Goal: Task Accomplishment & Management: Manage account settings

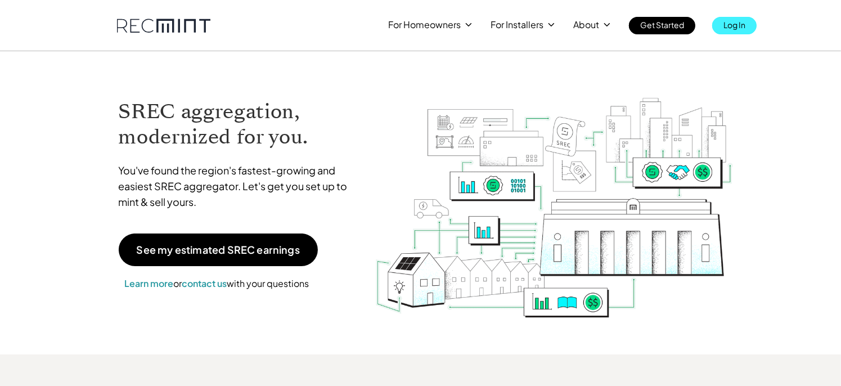
click at [735, 26] on p "Log In" at bounding box center [734, 25] width 22 height 16
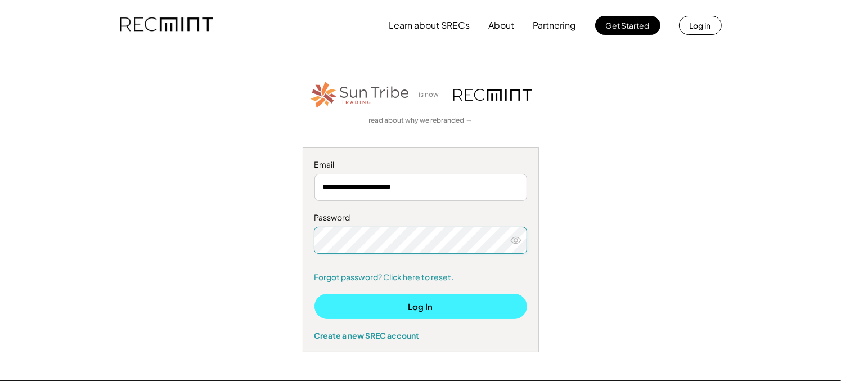
click at [325, 311] on button "Log In" at bounding box center [420, 306] width 213 height 25
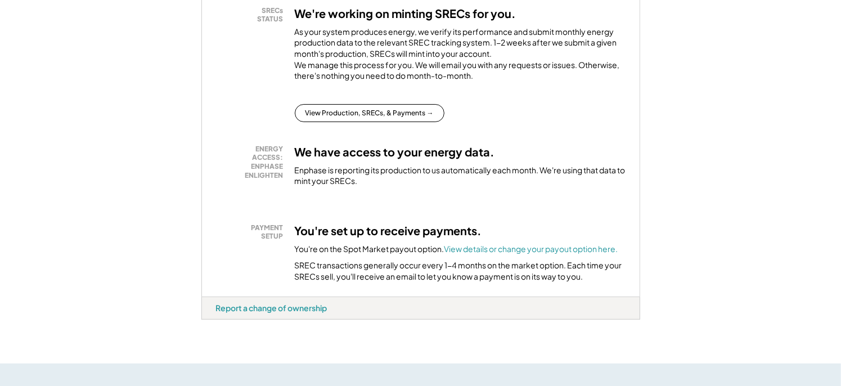
scroll to position [169, 0]
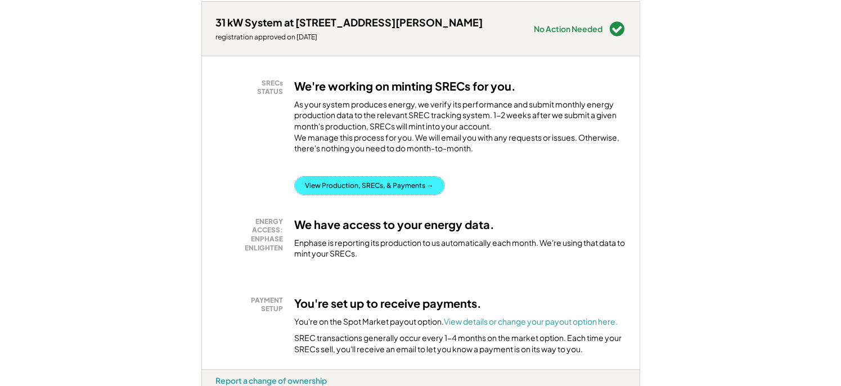
click at [375, 195] on button "View Production, SRECs, & Payments →" at bounding box center [370, 186] width 150 height 18
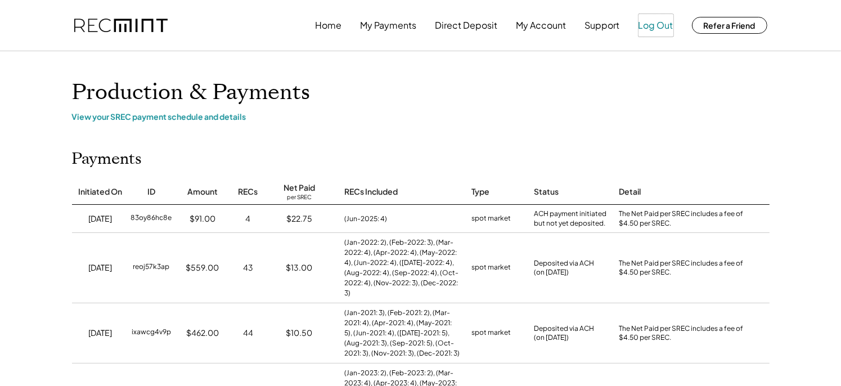
click at [661, 27] on button "Log Out" at bounding box center [655, 25] width 35 height 22
